Goal: Task Accomplishment & Management: Use online tool/utility

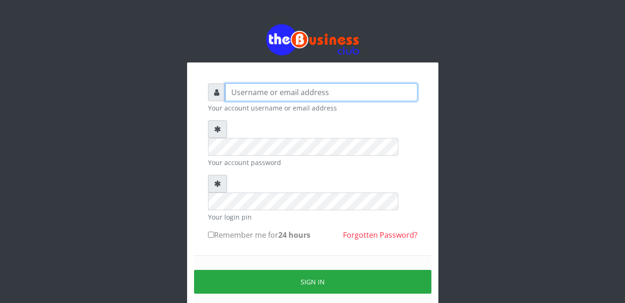
type input "[EMAIL_ADDRESS][DOMAIN_NAME]"
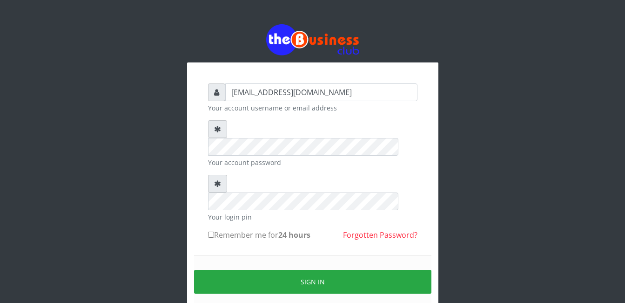
click at [207, 196] on div "adejimifunmilola829@gmail.com Your account username or email address Your accou…" at bounding box center [312, 206] width 223 height 261
drag, startPoint x: 214, startPoint y: 202, endPoint x: 209, endPoint y: 200, distance: 5.8
click at [209, 229] on label "Remember me for 24 hours" at bounding box center [259, 234] width 102 height 11
click at [209, 231] on input "Remember me for 24 hours" at bounding box center [211, 234] width 6 height 6
checkbox input "true"
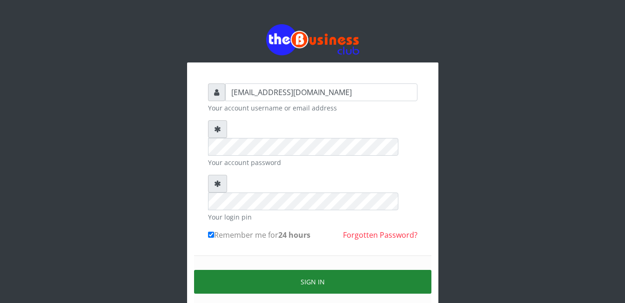
click at [312, 269] on button "Sign in" at bounding box center [312, 281] width 237 height 24
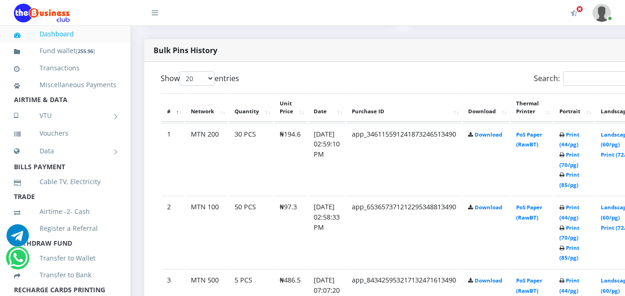
scroll to position [484, 0]
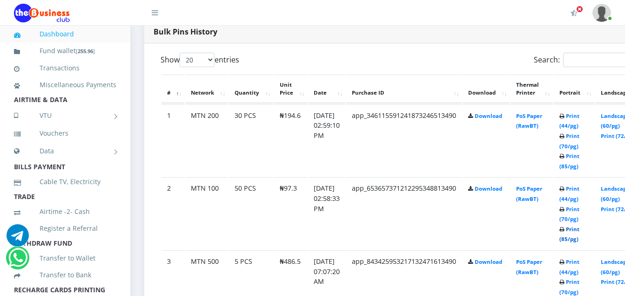
click at [579, 229] on link "Print (85/pg)" at bounding box center [569, 233] width 20 height 17
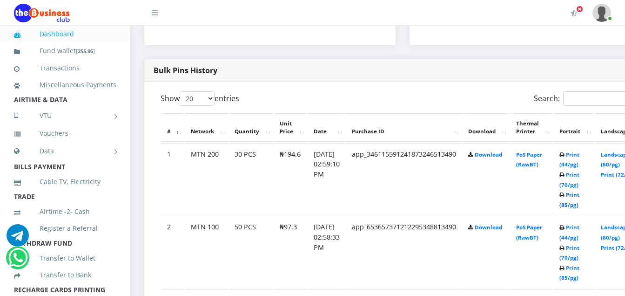
click at [579, 196] on link "Print (85/pg)" at bounding box center [569, 199] width 20 height 17
